Goal: Ask a question: Seek information or help from site administrators or community

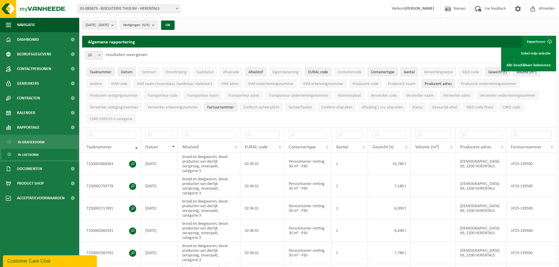
click at [31, 263] on div "Customer Care Chat" at bounding box center [49, 261] width 85 height 7
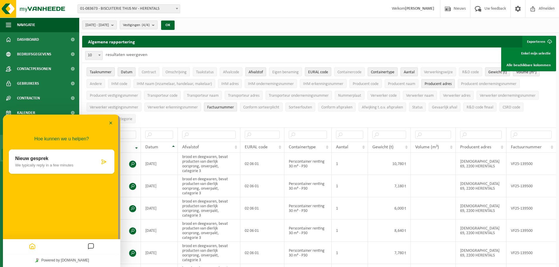
click at [48, 166] on p "We typically reply in a few minutes" at bounding box center [57, 165] width 84 height 4
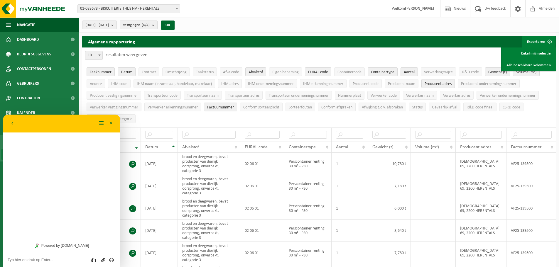
click at [33, 259] on textarea at bounding box center [62, 260] width 108 height 5
type textarea "Goedemorgen,"
click at [41, 260] on textarea at bounding box center [62, 260] width 108 height 5
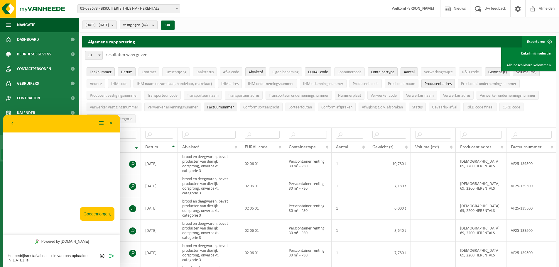
drag, startPoint x: 34, startPoint y: 261, endPoint x: 6, endPoint y: 364, distance: 106.6
click at [3, 249] on html "Terug Menu Minimaliseer Terug Powered by [DOMAIN_NAME] Beoordeel deze chat Uplo…" at bounding box center [61, 191] width 117 height 153
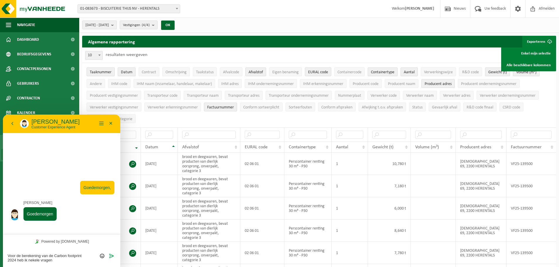
click at [36, 261] on textarea "Voor de berekening van de Carbon footprint 2024 heb ik nekele vragen" at bounding box center [62, 258] width 108 height 9
click at [38, 260] on textarea "Voor de berekening van de Carbon footprint 2024 heb ik nekele vragen" at bounding box center [62, 258] width 108 height 9
click at [40, 261] on textarea "Voor de berekening van de Carbon footprint 2024 heb ik nekele vragen" at bounding box center [62, 258] width 108 height 9
click at [33, 259] on textarea "Voor de berekening van de Carbon footprint 2024 heb ik nekele vragen" at bounding box center [62, 258] width 108 height 9
type textarea "Voor de berekening van de Carbon footprint 2024 heb ik enkele vragen"
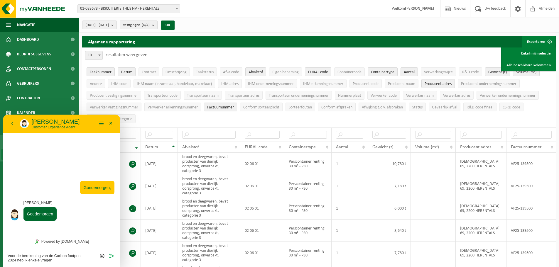
click at [358, 32] on div "[DATE] - [DATE] Huidige maand Vorige maand Laatste 6 maanden Huidig jaar Vorig …" at bounding box center [319, 25] width 480 height 15
click at [113, 254] on icon "Verzenden" at bounding box center [111, 255] width 5 height 5
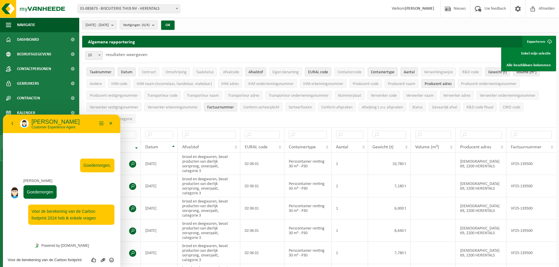
click at [35, 263] on div "Voor de berekening van de Carbon footprint 2024 heb ik enkele vragen Beoordeel …" at bounding box center [61, 260] width 117 height 15
click at [42, 260] on textarea "Voor de berekening van de Carbon footprint 2024 heb ik enkele vragen" at bounding box center [62, 260] width 108 height 5
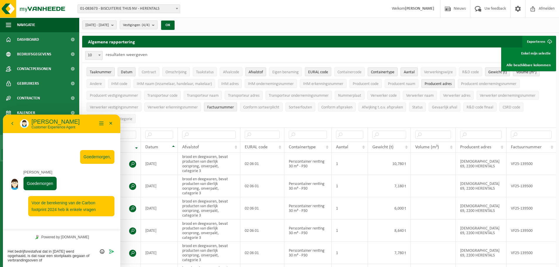
type textarea "Het bedrijfsrestafval dat in [DATE] werd opgehaald, is dat naar een stortplaats…"
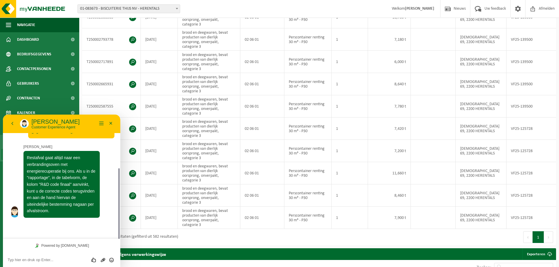
scroll to position [78, 0]
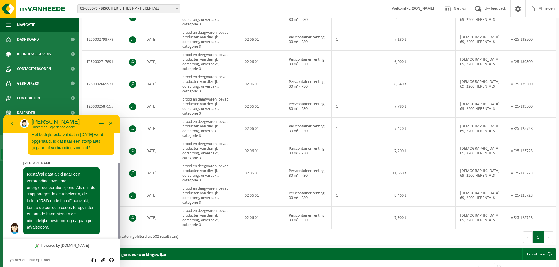
click at [51, 260] on textarea at bounding box center [62, 260] width 108 height 5
type textarea "Bedankt"
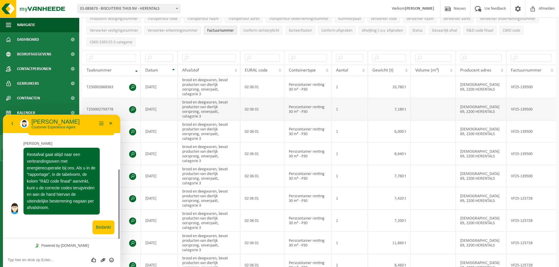
scroll to position [0, 0]
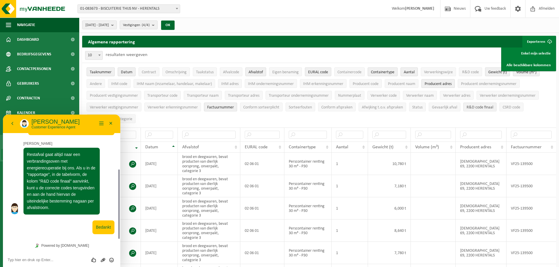
click at [483, 107] on span "R&D code finaal" at bounding box center [479, 107] width 27 height 4
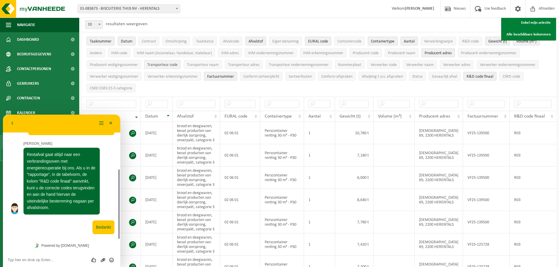
scroll to position [29, 0]
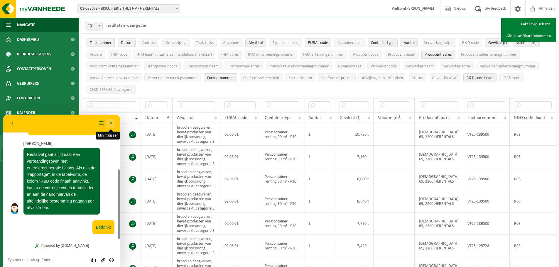
click at [113, 125] on button "Minimaliseer" at bounding box center [110, 123] width 9 height 9
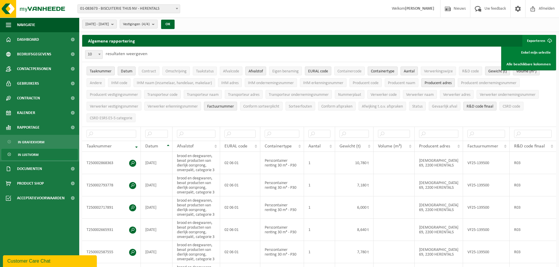
scroll to position [0, 0]
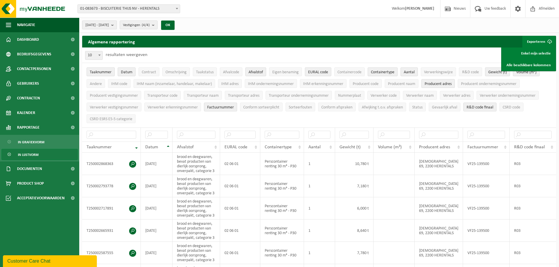
click at [116, 26] on b "submit" at bounding box center [113, 25] width 5 height 8
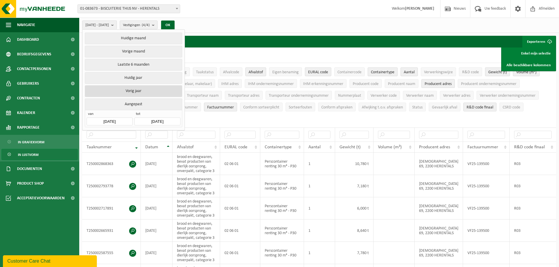
click at [142, 91] on button "Vorig jaar" at bounding box center [133, 91] width 97 height 12
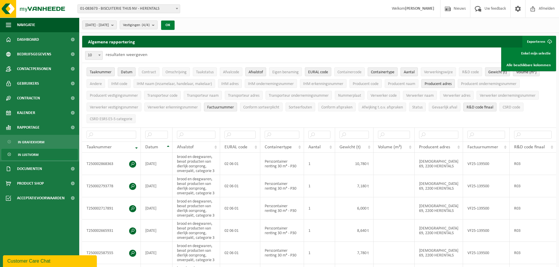
click at [175, 25] on button "OK" at bounding box center [167, 25] width 13 height 9
click at [157, 25] on b "submit" at bounding box center [154, 25] width 5 height 8
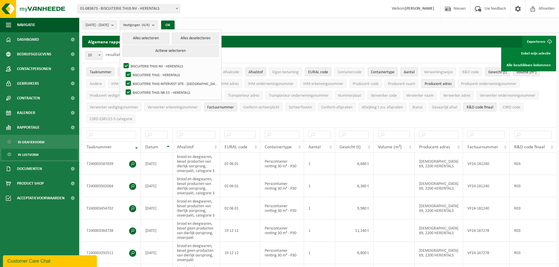
click at [157, 25] on b "submit" at bounding box center [154, 25] width 5 height 9
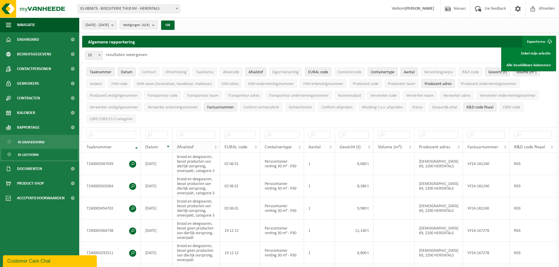
click at [218, 143] on th "Afvalstof" at bounding box center [196, 147] width 48 height 11
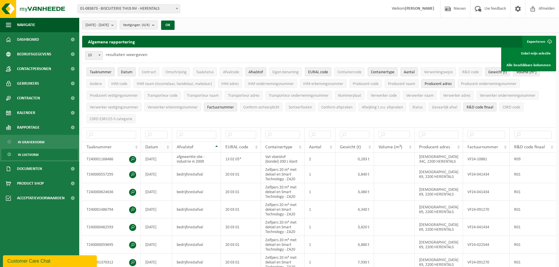
click at [169, 146] on th "Datum" at bounding box center [156, 147] width 31 height 11
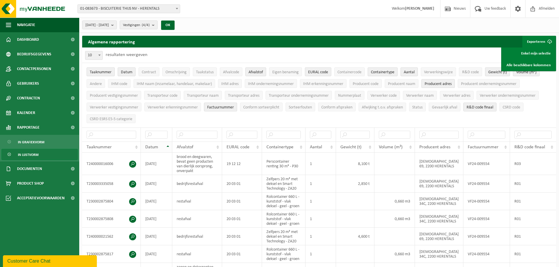
click at [169, 147] on th "Datum" at bounding box center [156, 147] width 31 height 11
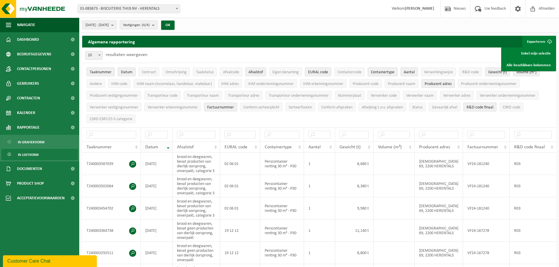
click at [168, 147] on th "Datum" at bounding box center [157, 147] width 32 height 11
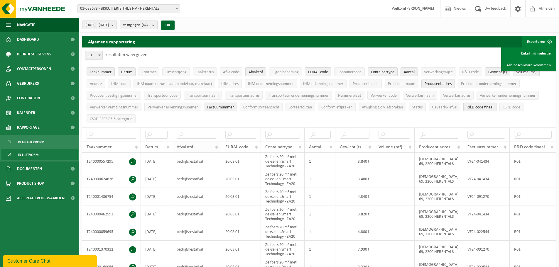
click at [217, 146] on th "Afvalstof" at bounding box center [196, 147] width 49 height 11
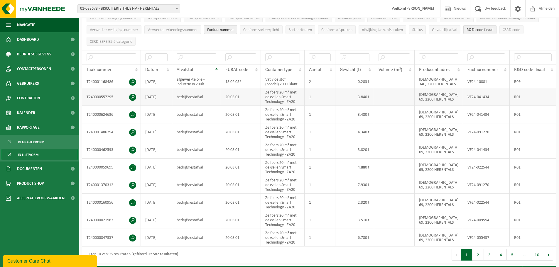
scroll to position [88, 0]
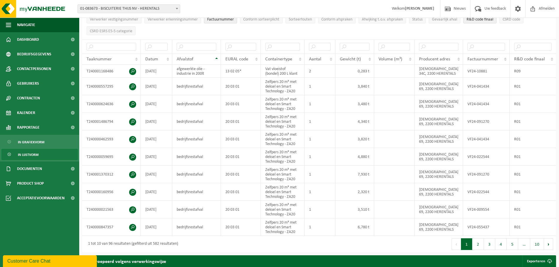
click at [218, 57] on th "Afvalstof" at bounding box center [196, 59] width 49 height 11
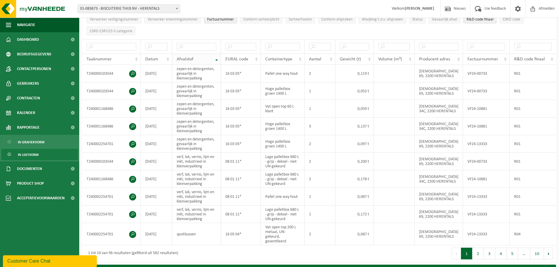
click at [217, 60] on th "Afvalstof" at bounding box center [196, 59] width 49 height 11
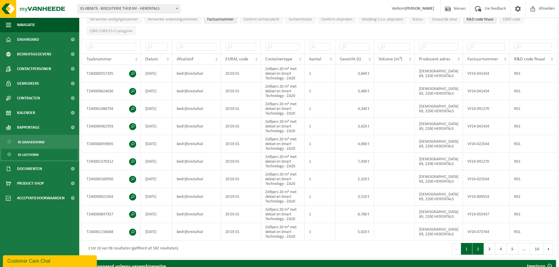
click at [475, 248] on button "2" at bounding box center [477, 249] width 11 height 12
click at [490, 248] on button "3" at bounding box center [489, 249] width 11 height 12
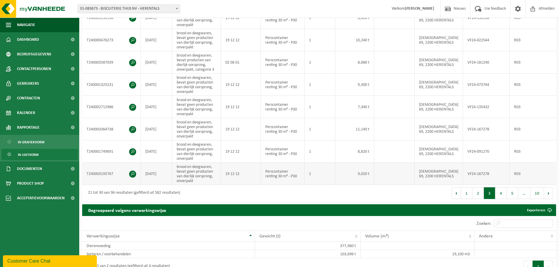
scroll to position [63, 0]
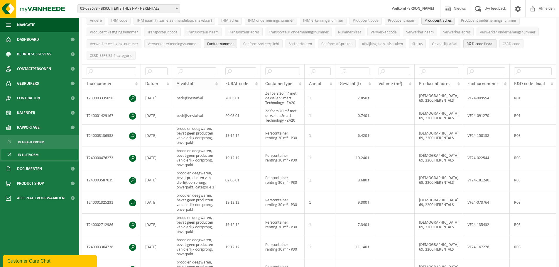
click at [217, 82] on th "Afvalstof" at bounding box center [196, 83] width 49 height 11
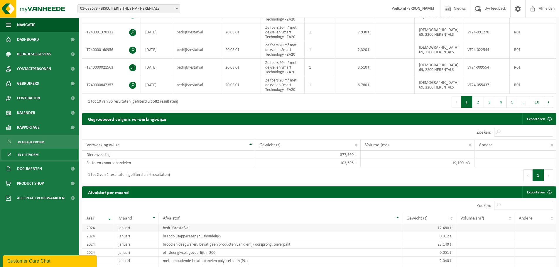
scroll to position [239, 0]
